Goal: Check status

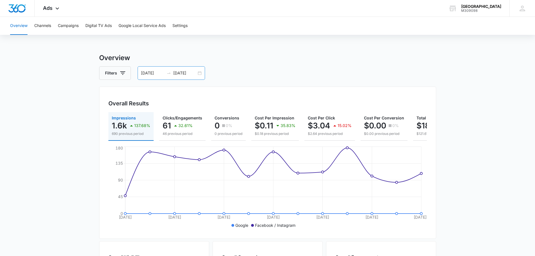
click at [199, 76] on div "09/01/2025 09/13/2025" at bounding box center [171, 72] width 67 height 13
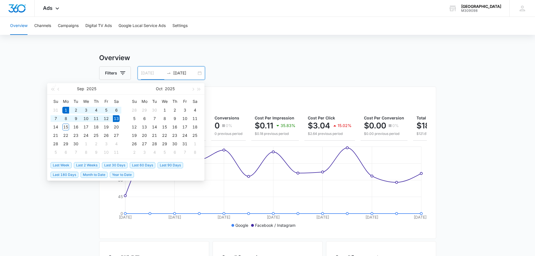
type input "[DATE]"
click at [95, 173] on span "Month to Date" at bounding box center [94, 174] width 27 height 6
type input "[DATE]"
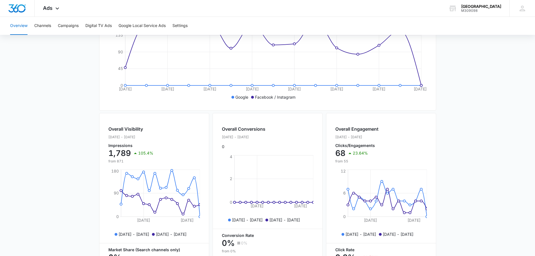
scroll to position [204, 0]
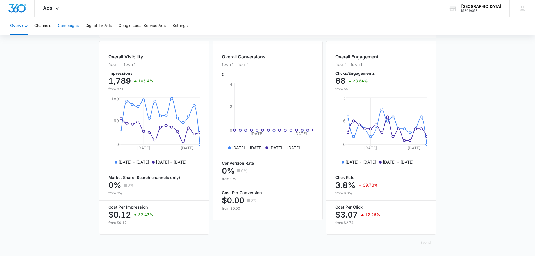
click at [74, 26] on button "Campaigns" at bounding box center [68, 26] width 21 height 18
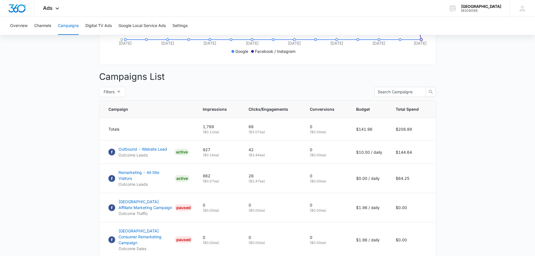
scroll to position [203, 0]
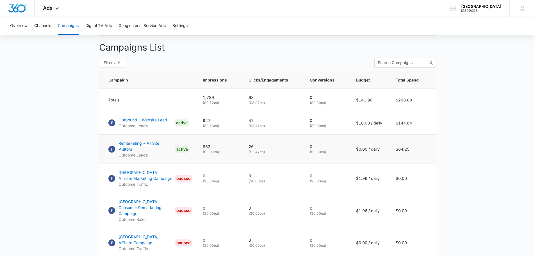
click at [154, 148] on p "Remarketing - All Site Visitors" at bounding box center [145, 146] width 54 height 12
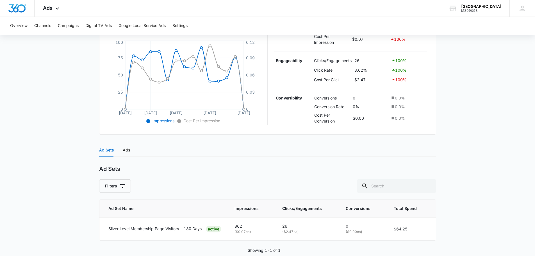
scroll to position [133, 0]
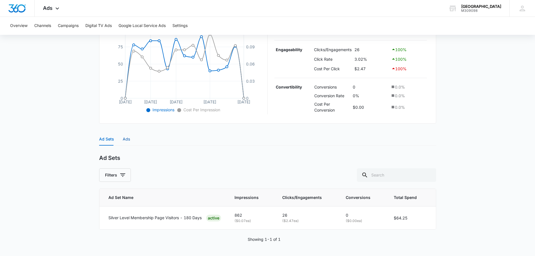
click at [129, 137] on div "Ads" at bounding box center [126, 139] width 7 height 6
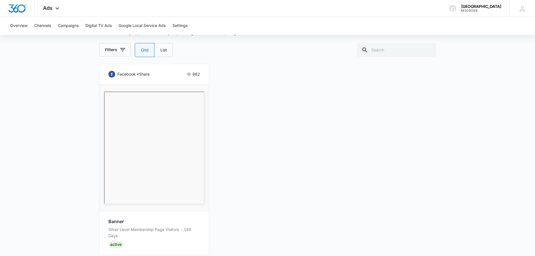
scroll to position [270, 0]
